Goal: Information Seeking & Learning: Understand process/instructions

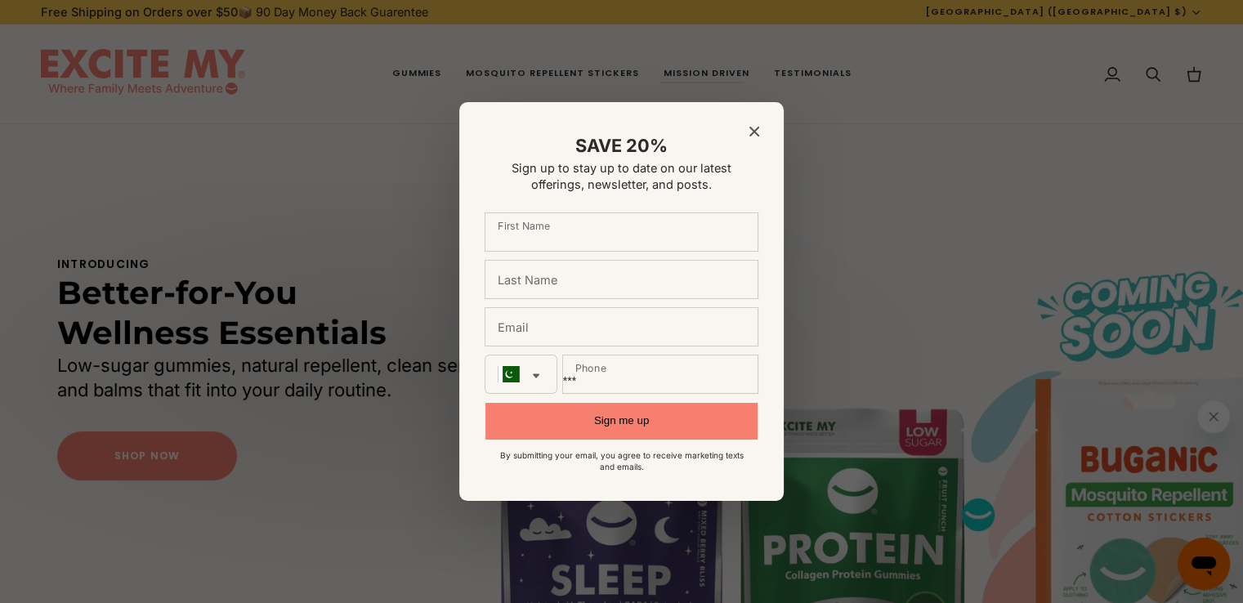
click at [758, 125] on span "Close modal" at bounding box center [754, 132] width 10 height 14
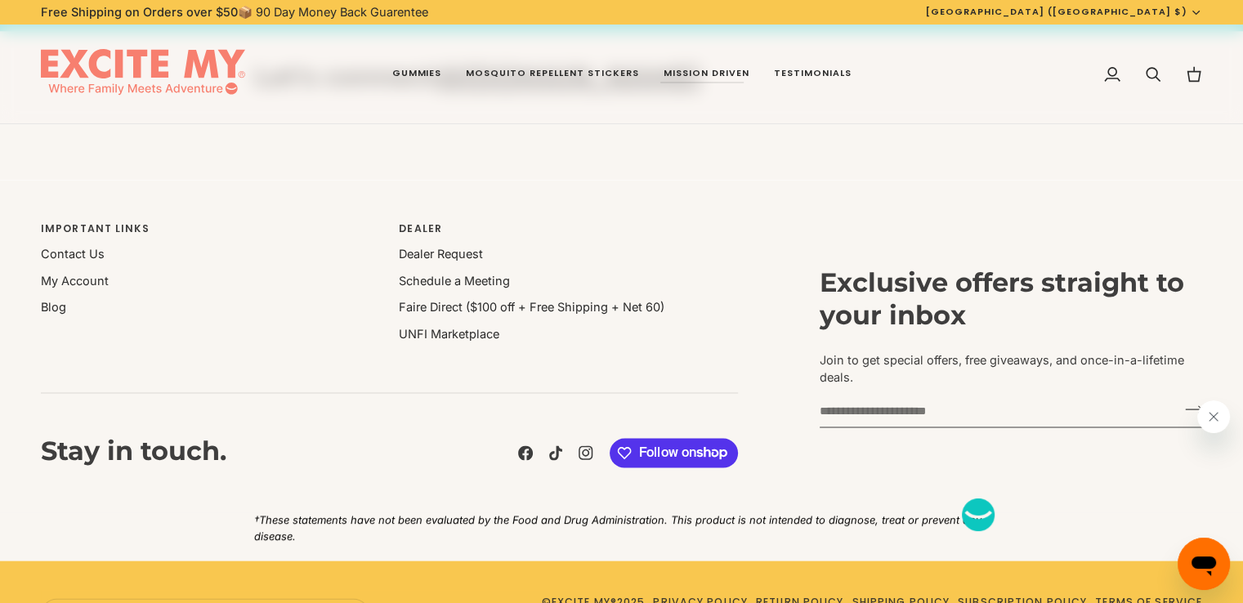
scroll to position [3402, 0]
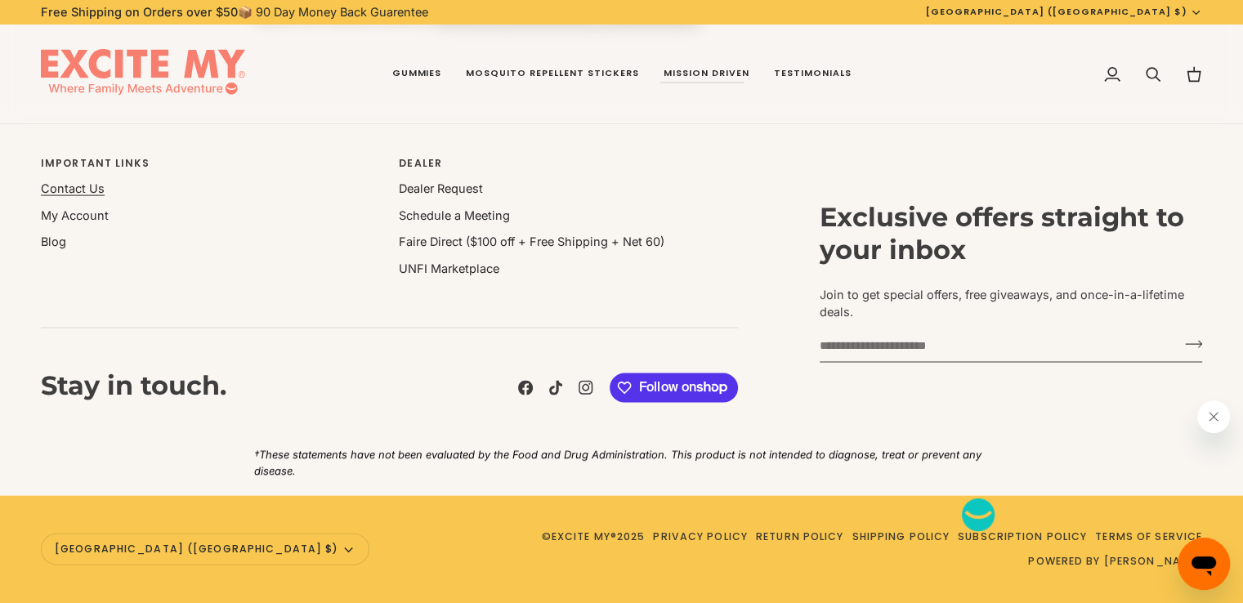
click at [62, 194] on link "Contact Us" at bounding box center [73, 188] width 64 height 14
click at [523, 391] on icon at bounding box center [525, 388] width 15 height 15
click at [851, 543] on link "Shipping Policy" at bounding box center [900, 536] width 98 height 14
click at [1095, 543] on link "Terms of Service" at bounding box center [1148, 536] width 107 height 14
click at [653, 541] on link "Privacy Policy" at bounding box center [700, 536] width 95 height 14
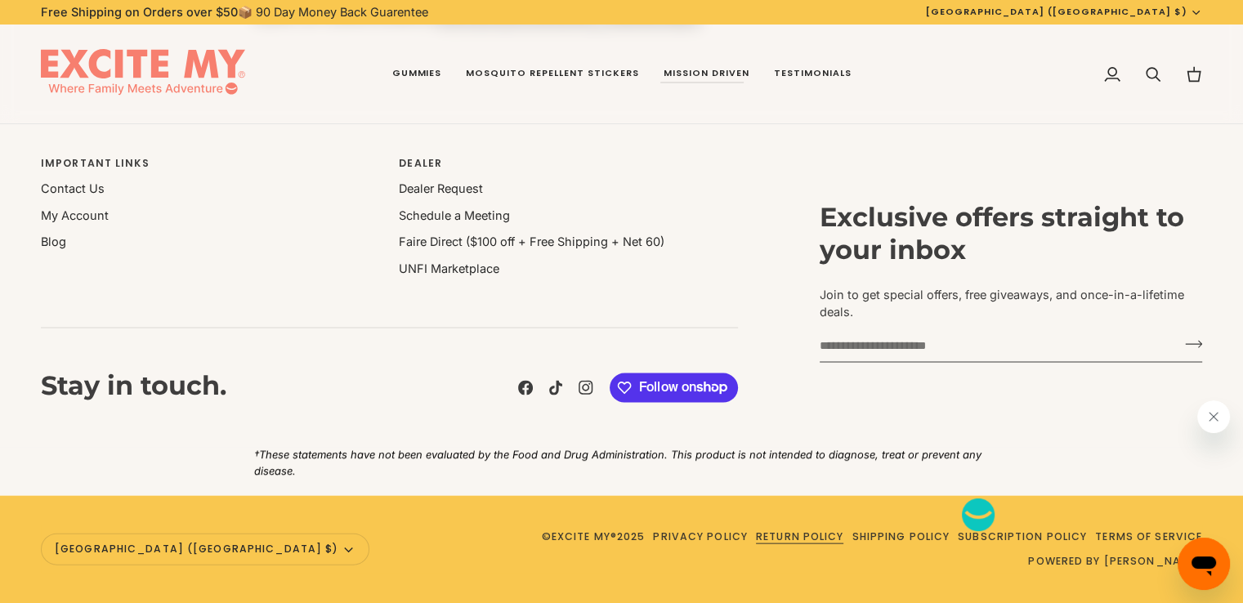
click at [756, 543] on link "Return Policy" at bounding box center [799, 536] width 87 height 14
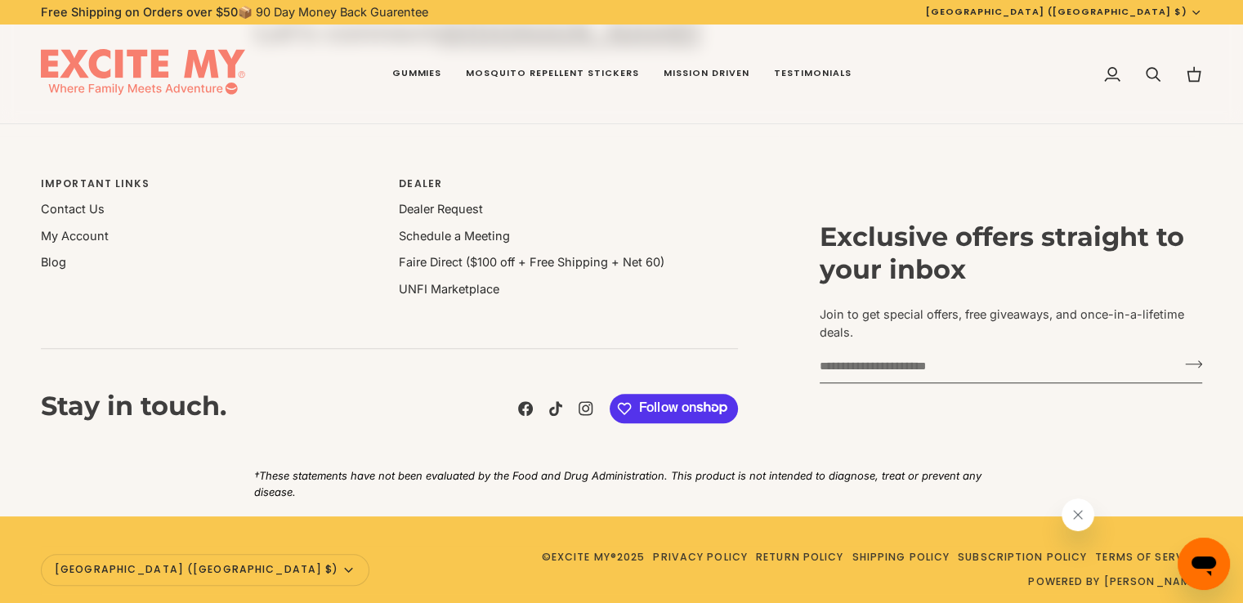
scroll to position [914, 0]
